Goal: Find specific page/section: Find specific page/section

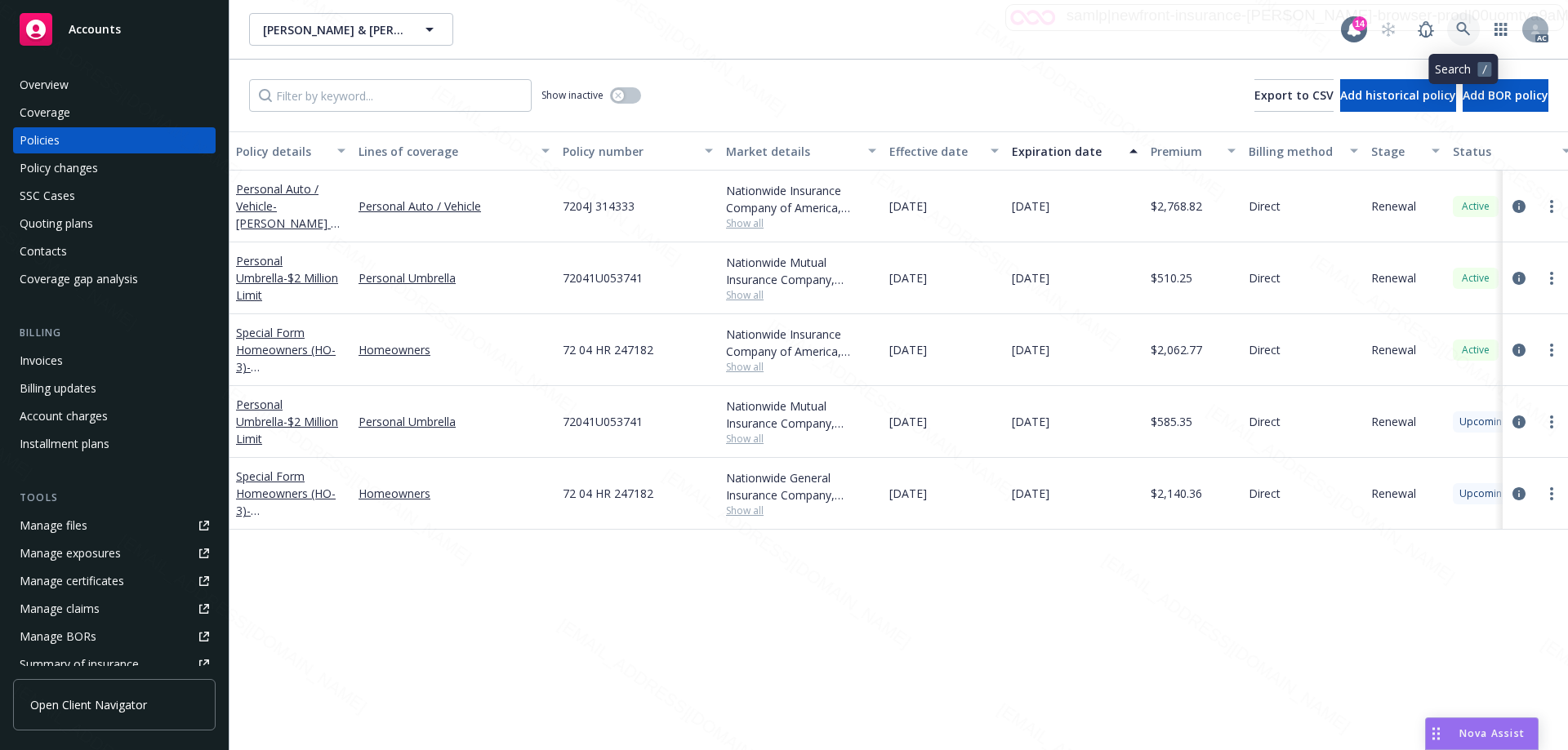
click at [1461, 26] on icon at bounding box center [1464, 29] width 14 height 14
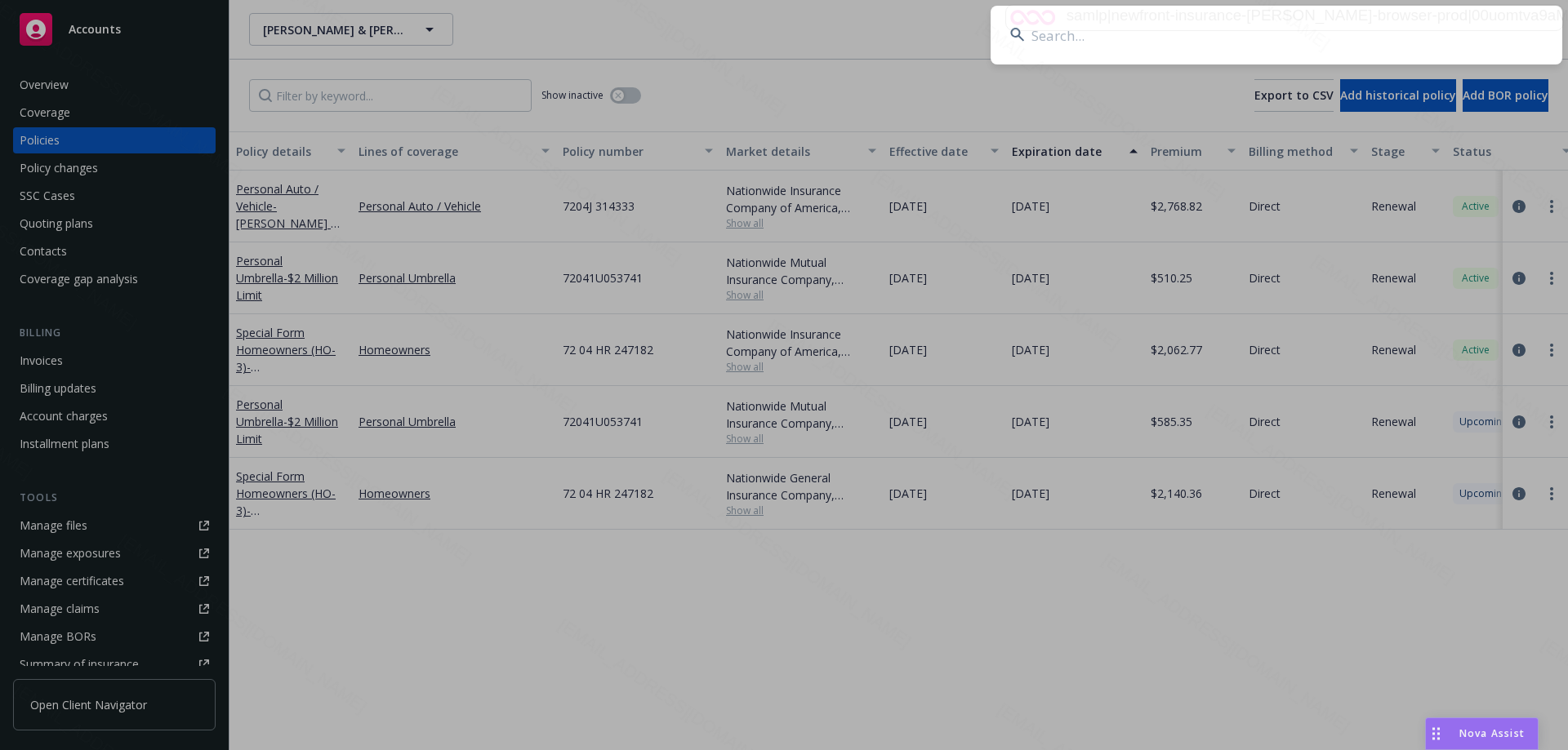
type input "VSEQ364003"
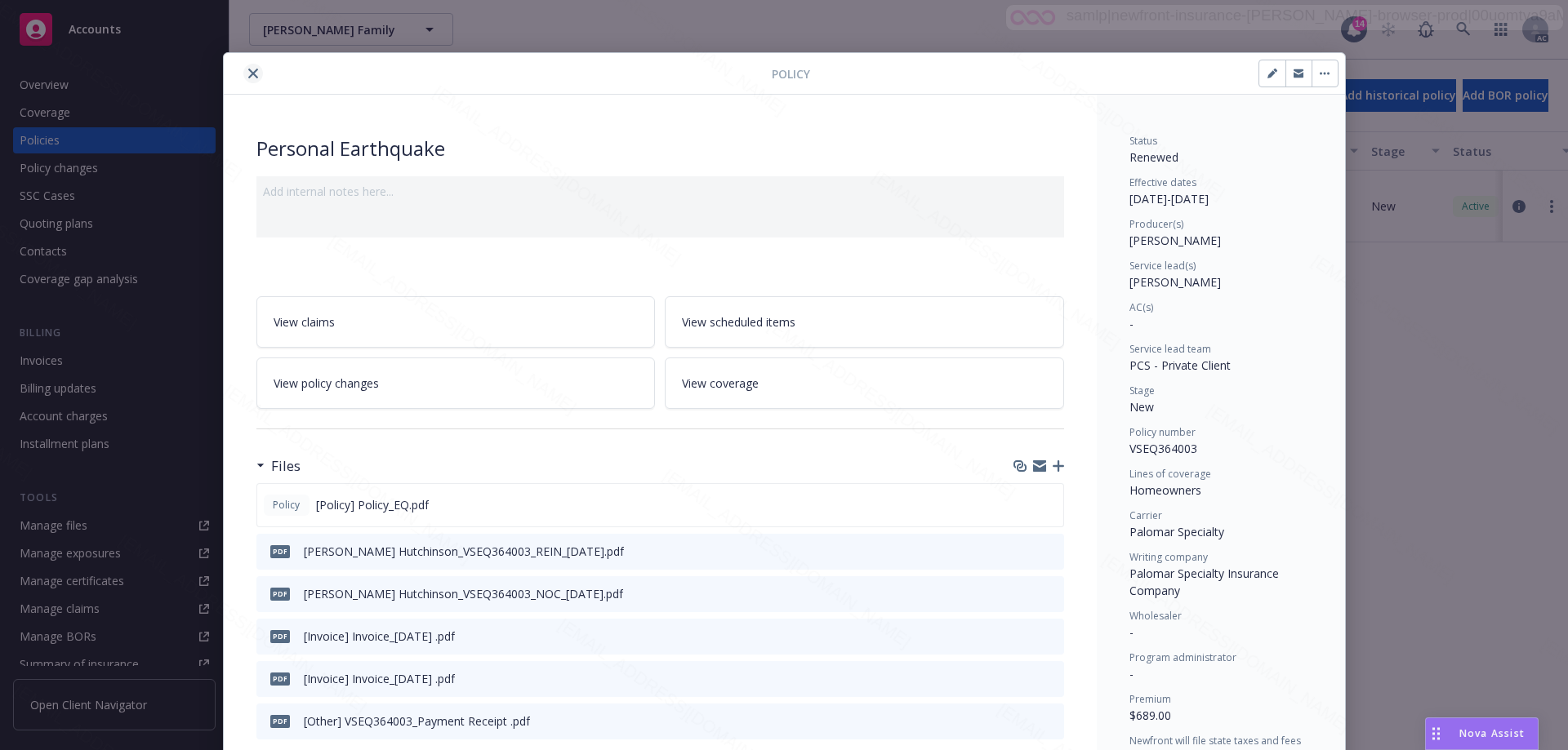
click at [243, 65] on button "close" at bounding box center [253, 74] width 20 height 20
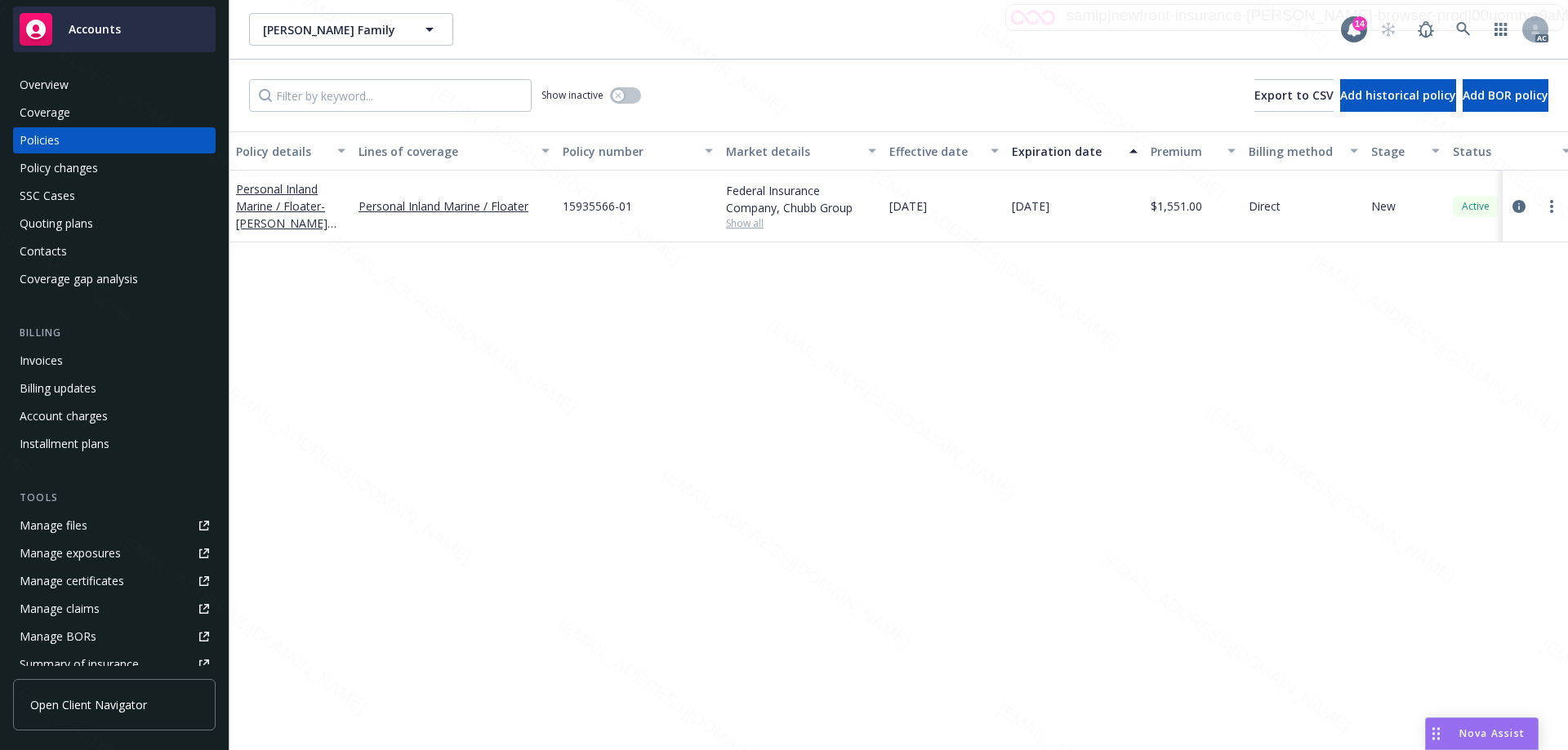
click at [57, 25] on div "Accounts" at bounding box center [114, 30] width 189 height 32
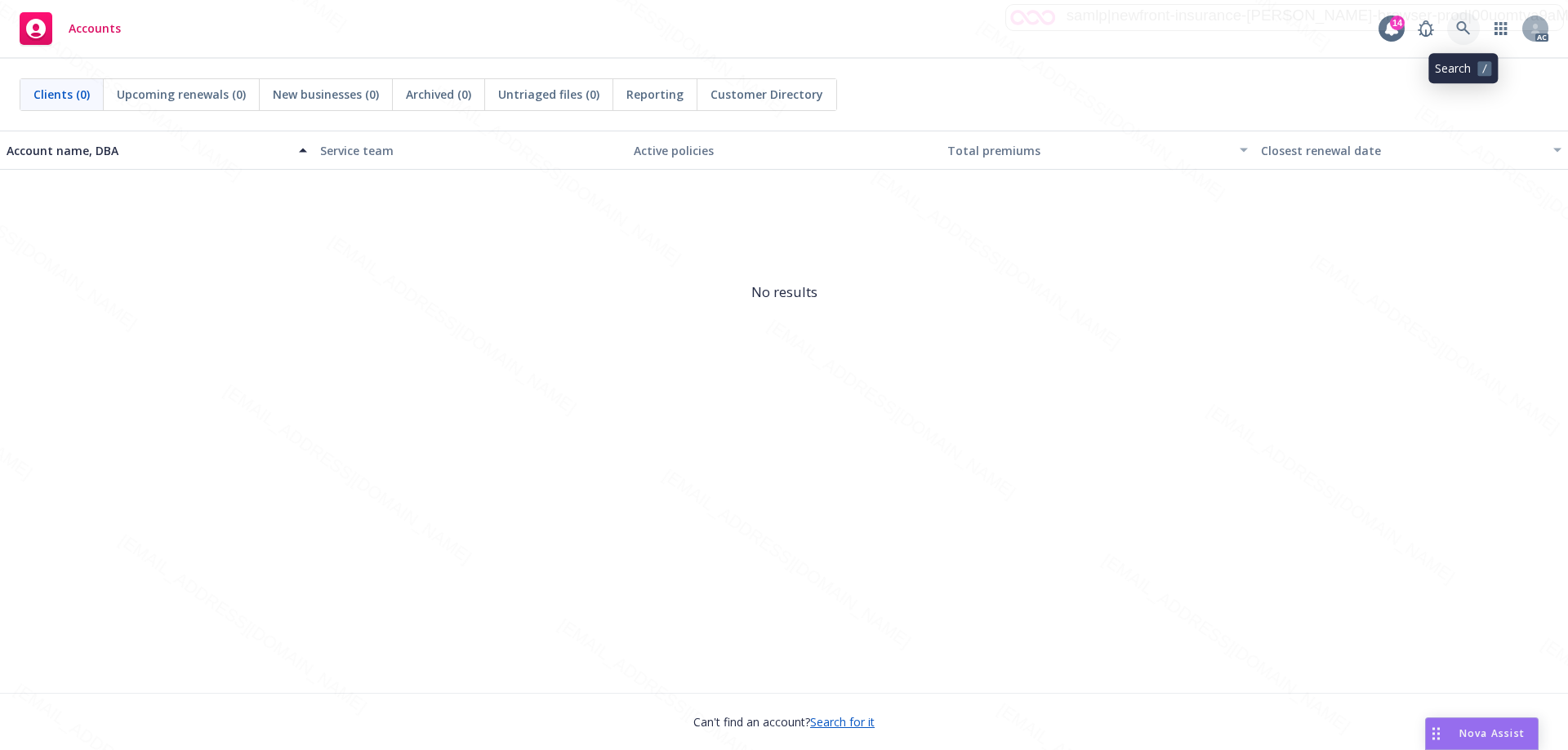
click at [1467, 27] on icon at bounding box center [1464, 29] width 14 height 14
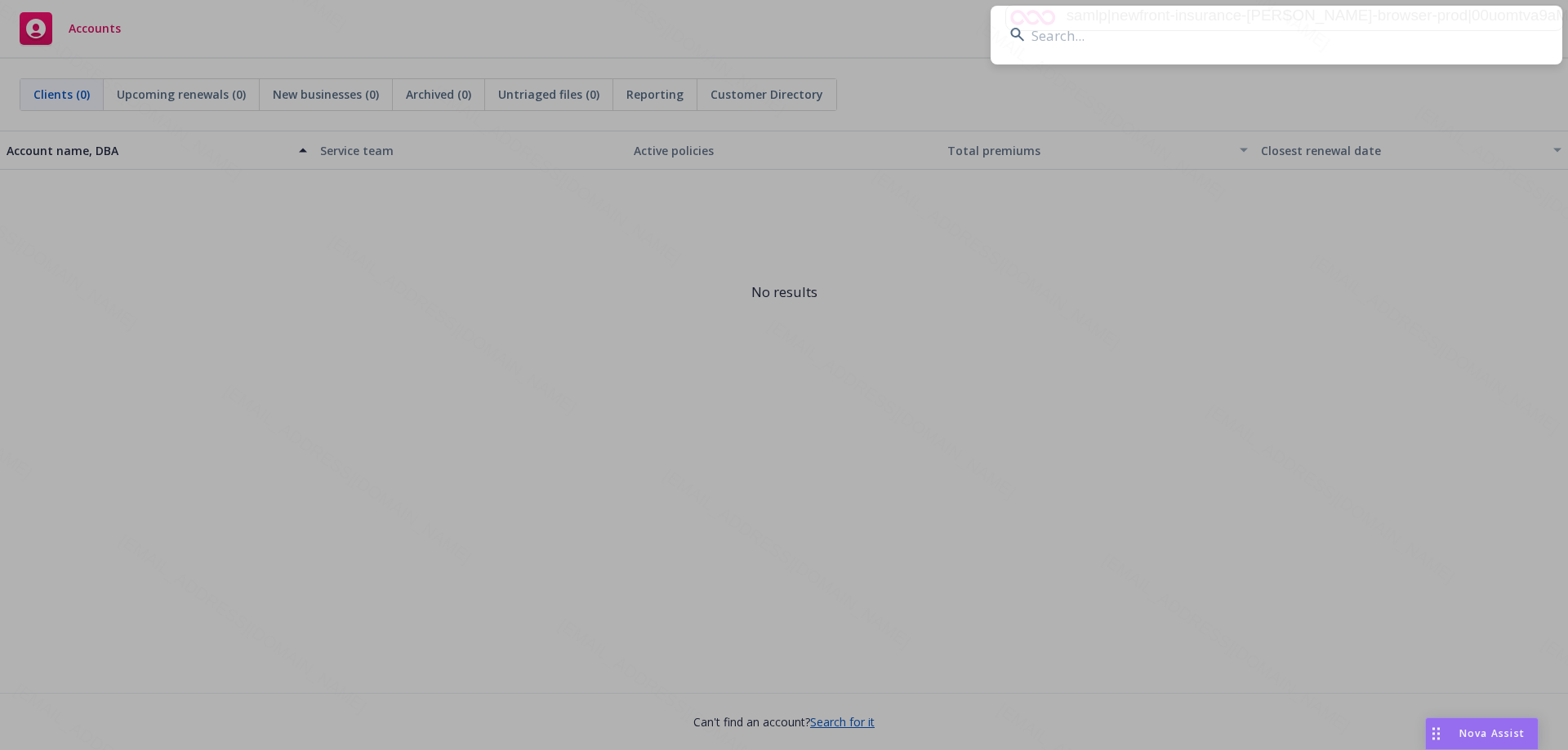
type input "[PERSON_NAME]"
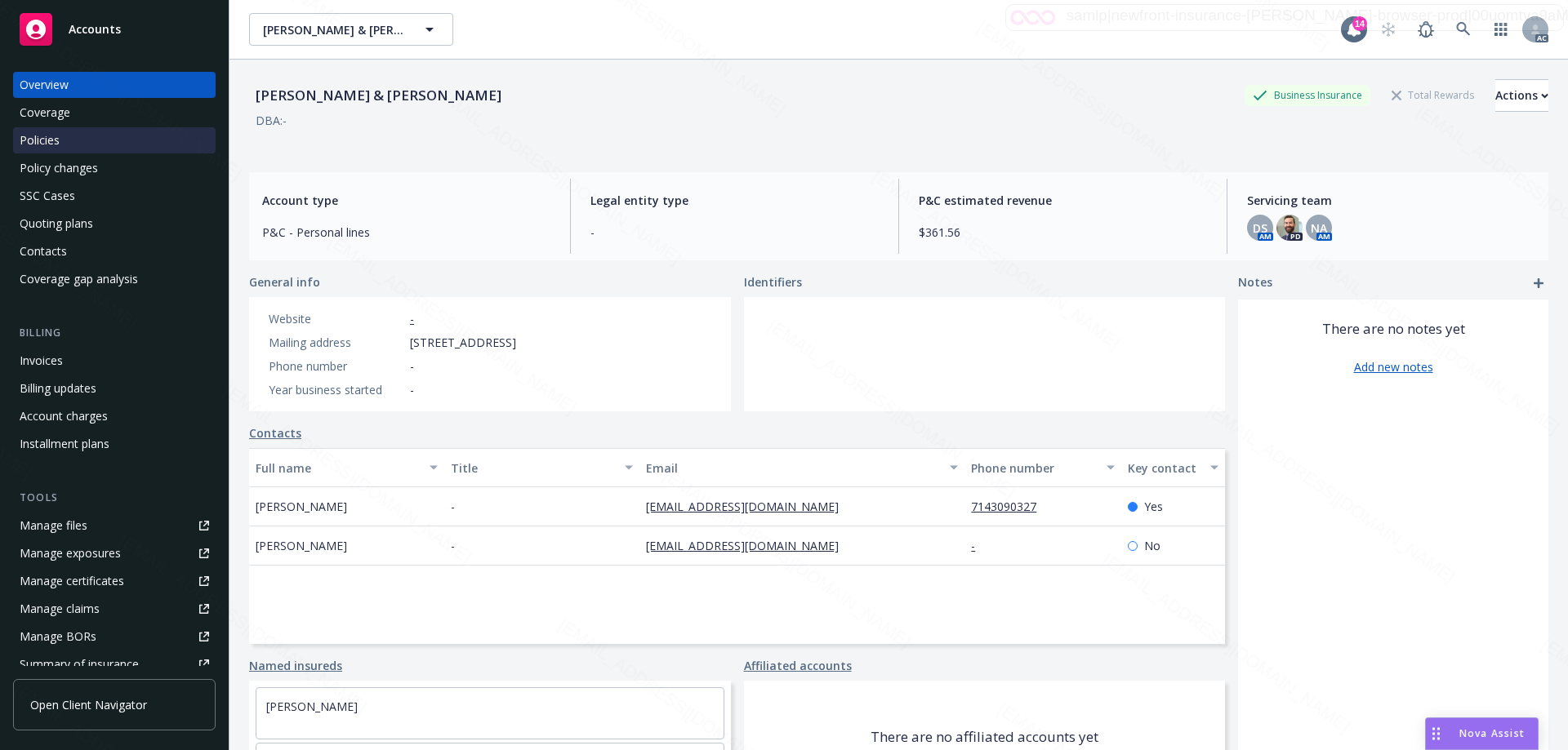
click at [52, 147] on div "Policies" at bounding box center [40, 140] width 40 height 26
